Goal: Task Accomplishment & Management: Manage account settings

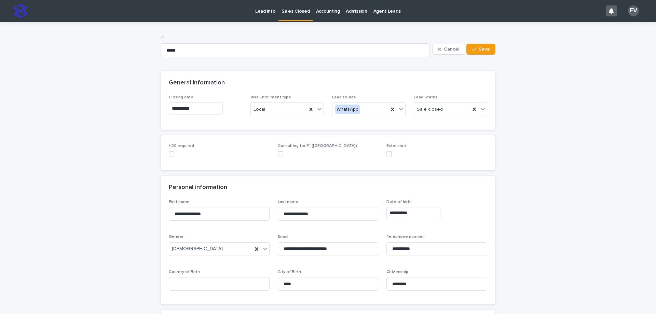
click at [268, 11] on p "Lead info" at bounding box center [265, 7] width 20 height 14
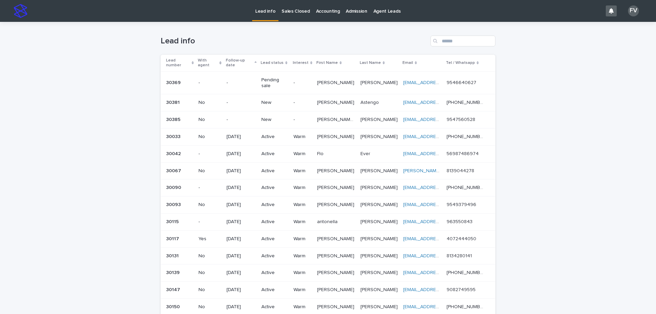
click at [263, 111] on td "New" at bounding box center [275, 119] width 32 height 17
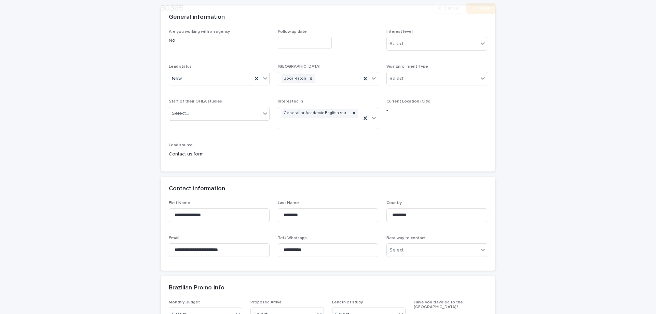
scroll to position [103, 0]
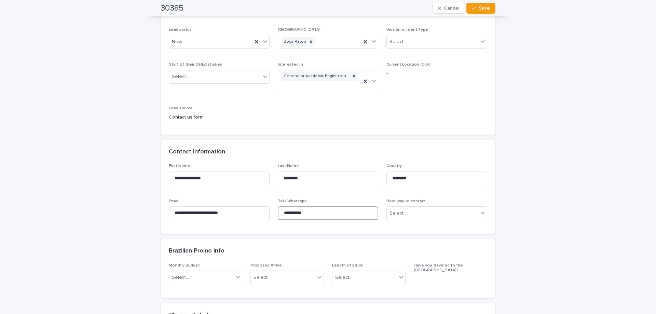
drag, startPoint x: 320, startPoint y: 213, endPoint x: 282, endPoint y: 212, distance: 38.3
click at [282, 212] on input "**********" at bounding box center [328, 213] width 101 height 14
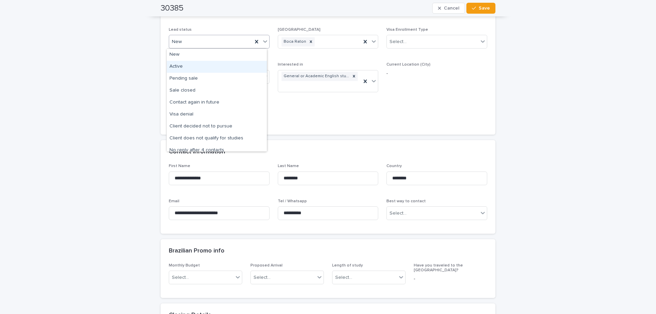
click at [185, 67] on div "Active" at bounding box center [217, 67] width 100 height 12
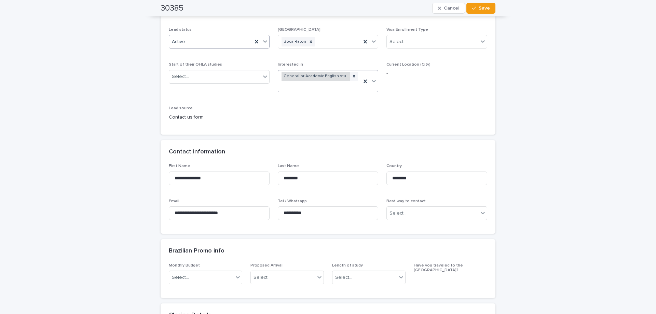
scroll to position [0, 0]
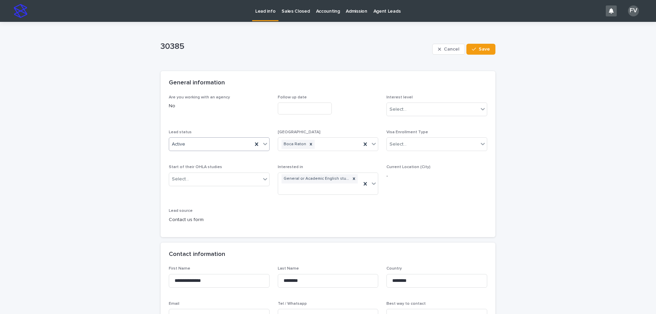
click at [310, 104] on input "text" at bounding box center [305, 109] width 54 height 12
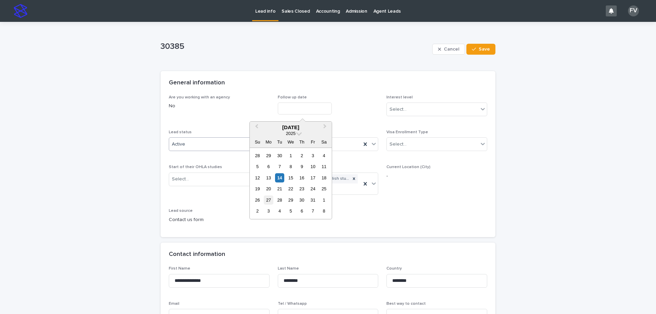
click at [270, 199] on div "27" at bounding box center [268, 199] width 9 height 9
type input "**********"
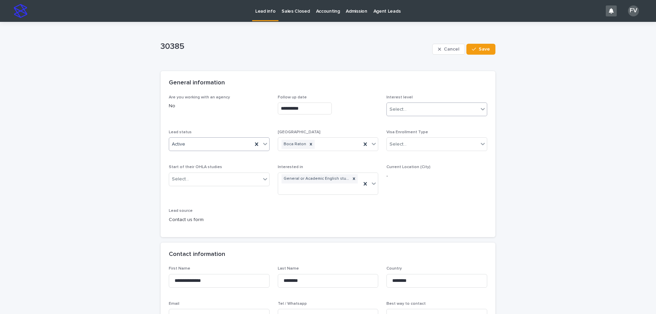
click at [421, 112] on div "Select..." at bounding box center [433, 109] width 92 height 11
click at [417, 133] on div "Warm" at bounding box center [434, 134] width 100 height 12
click at [483, 47] on span "Save" at bounding box center [484, 49] width 11 height 5
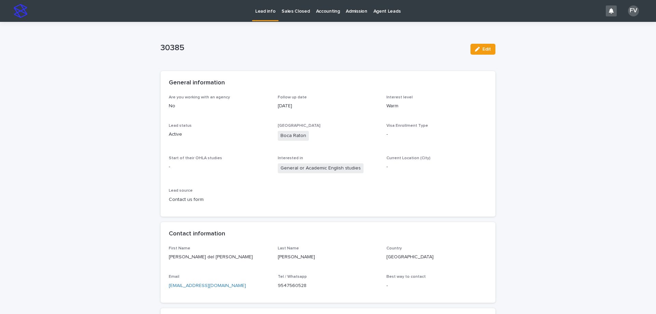
click at [265, 11] on p "Lead info" at bounding box center [265, 7] width 20 height 14
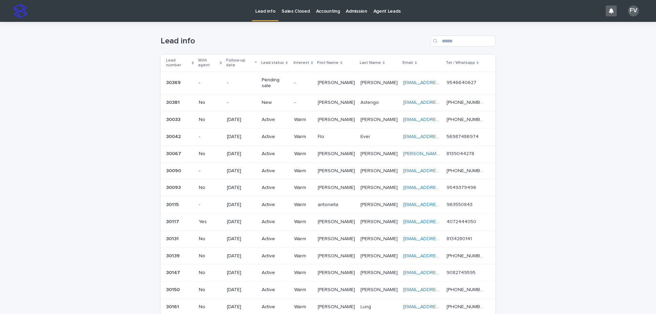
click at [269, 100] on p "New" at bounding box center [275, 103] width 27 height 6
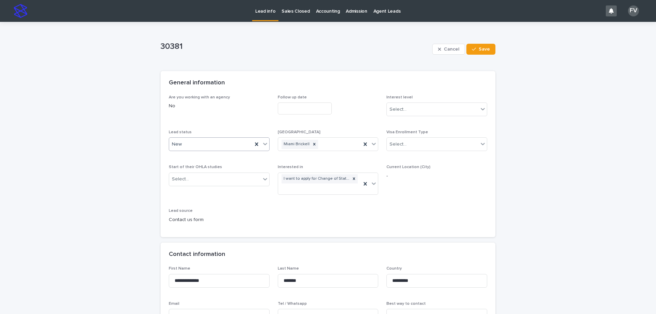
click at [195, 143] on div "New" at bounding box center [210, 144] width 83 height 11
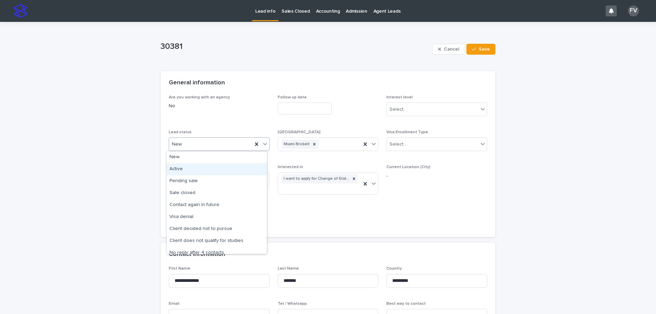
click at [190, 167] on div "Active" at bounding box center [217, 169] width 100 height 12
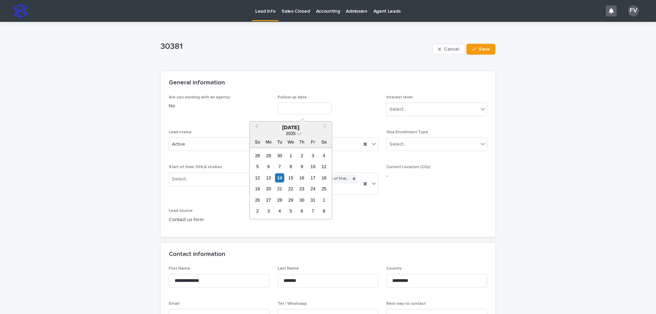
click at [303, 103] on input "text" at bounding box center [305, 109] width 54 height 12
click at [268, 199] on div "27" at bounding box center [268, 199] width 9 height 9
type input "**********"
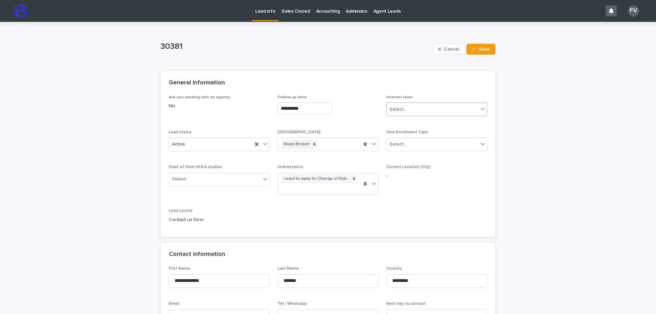
click at [421, 113] on div "Select..." at bounding box center [433, 109] width 92 height 11
click at [411, 137] on div "Warm" at bounding box center [434, 134] width 100 height 12
click at [479, 49] on span "Save" at bounding box center [484, 49] width 11 height 5
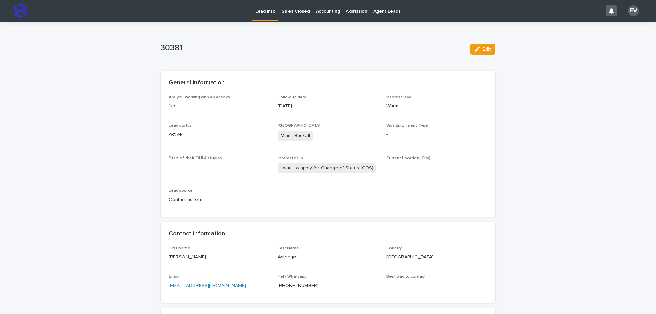
click at [270, 11] on p "Lead info" at bounding box center [265, 7] width 20 height 14
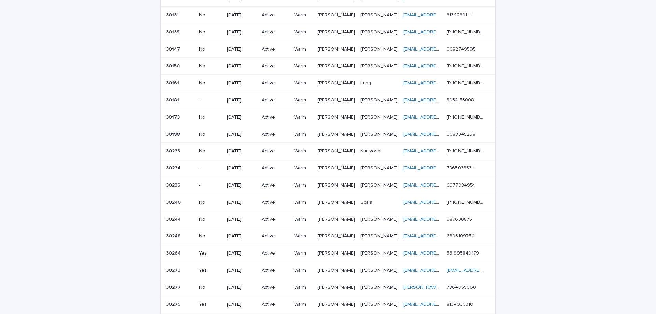
scroll to position [273, 0]
